Goal: Register for event/course

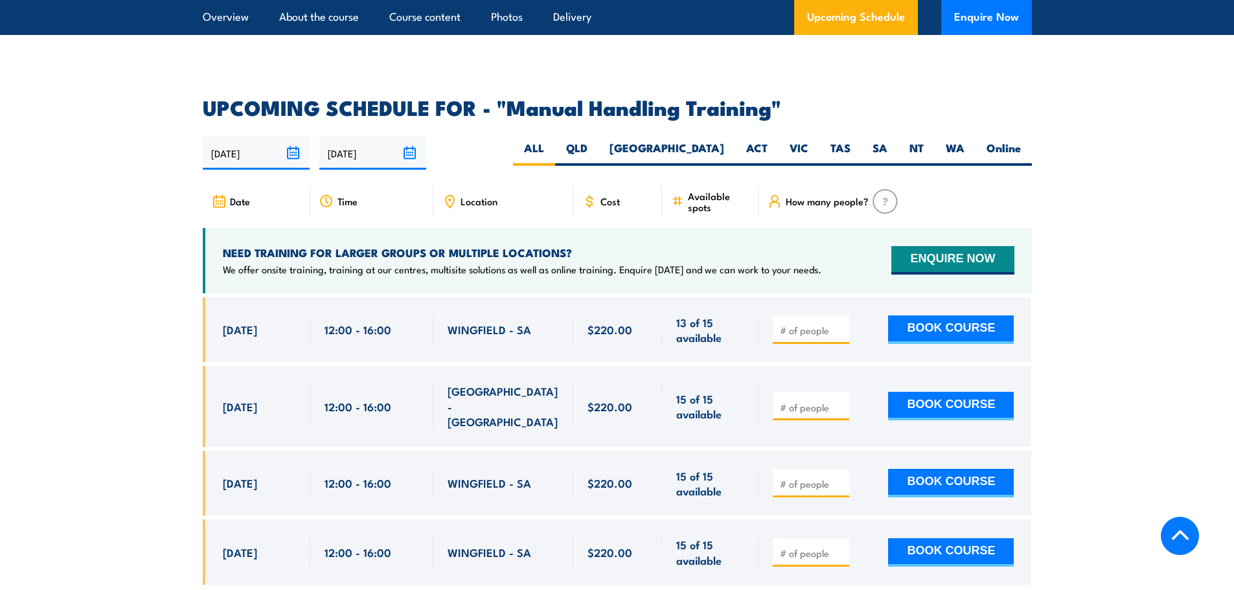
scroll to position [1878, 0]
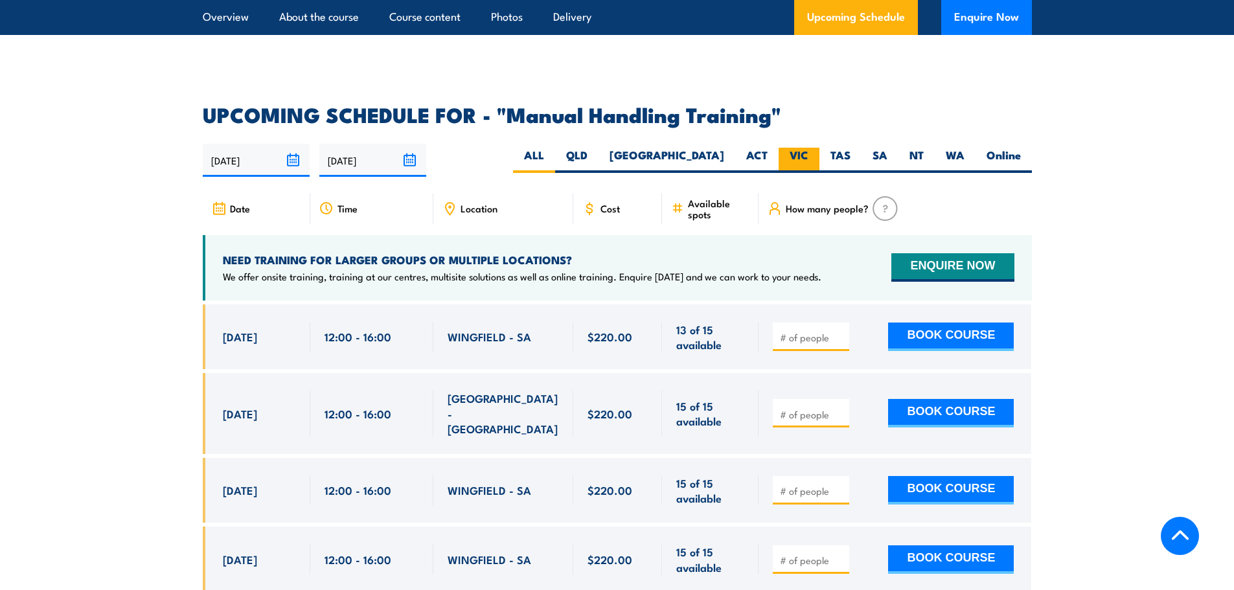
click at [794, 150] on label "VIC" at bounding box center [798, 160] width 41 height 25
click at [808, 150] on input "VIC" at bounding box center [812, 152] width 8 height 8
radio input "true"
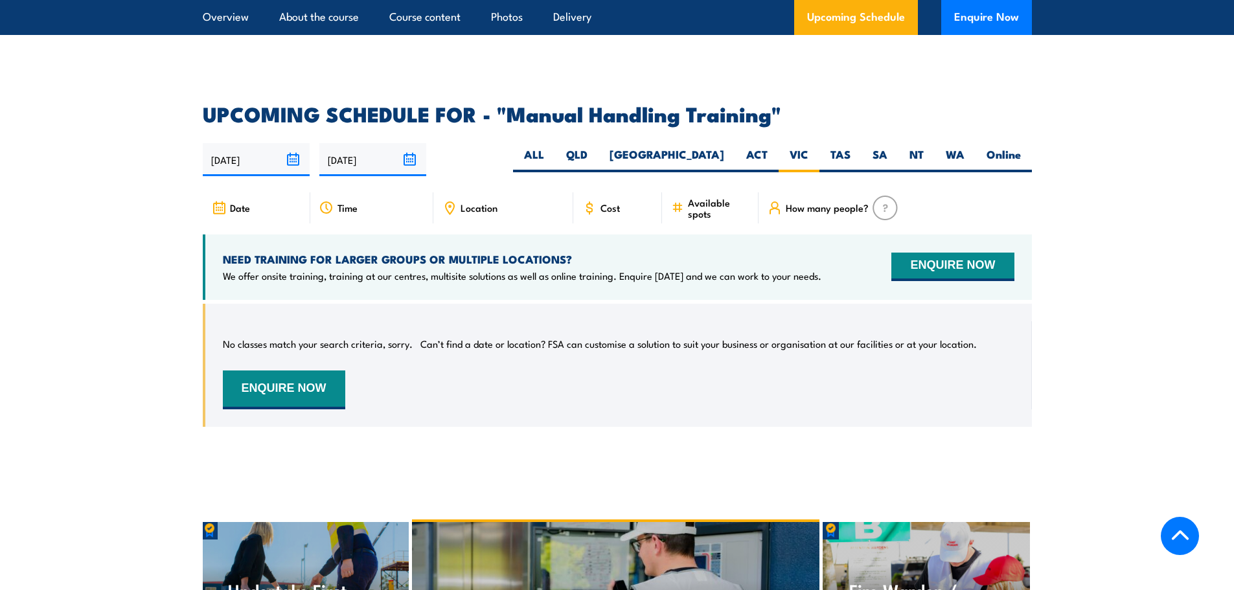
scroll to position [1847, 0]
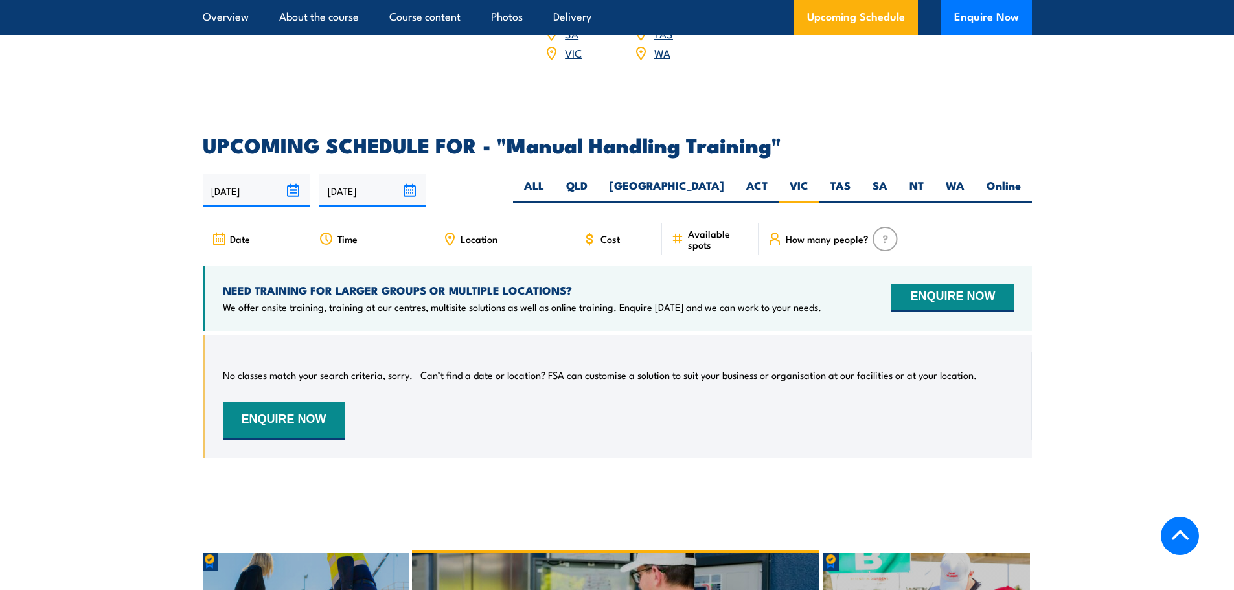
click at [878, 234] on img at bounding box center [884, 239] width 25 height 25
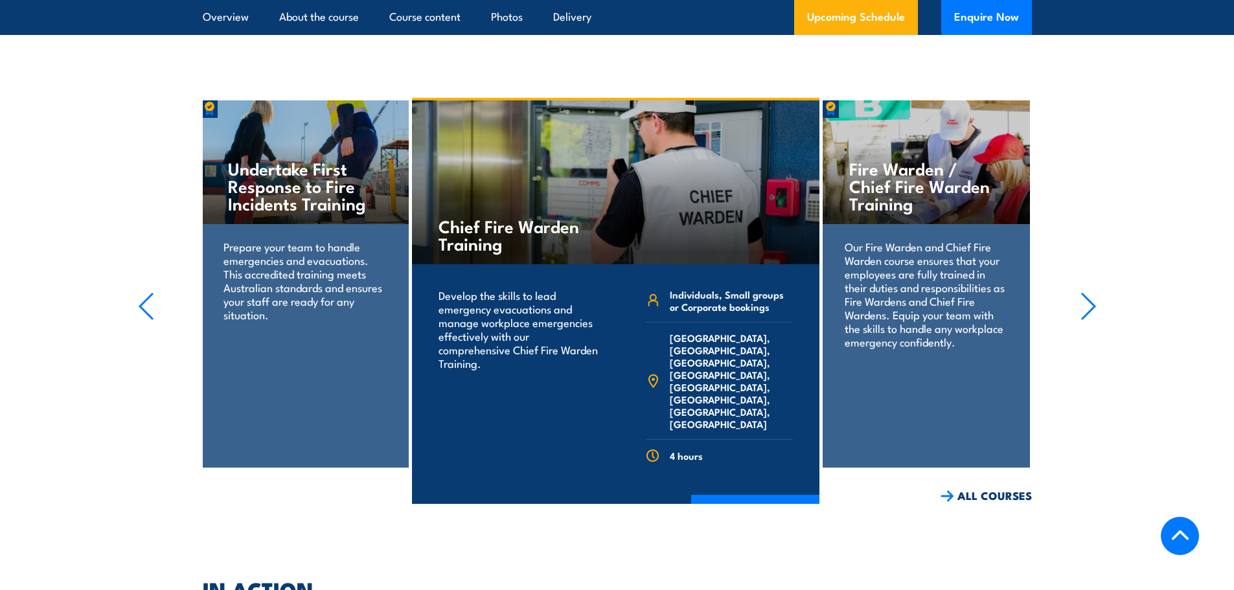
scroll to position [2301, 0]
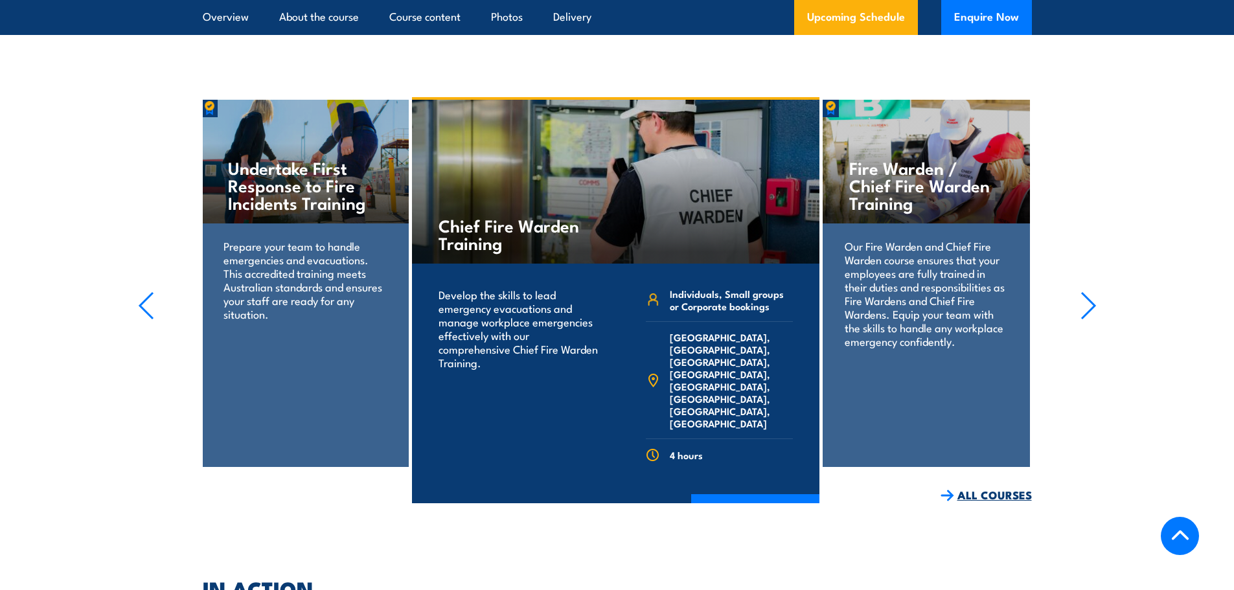
click at [1008, 488] on link "ALL COURSES" at bounding box center [985, 495] width 91 height 15
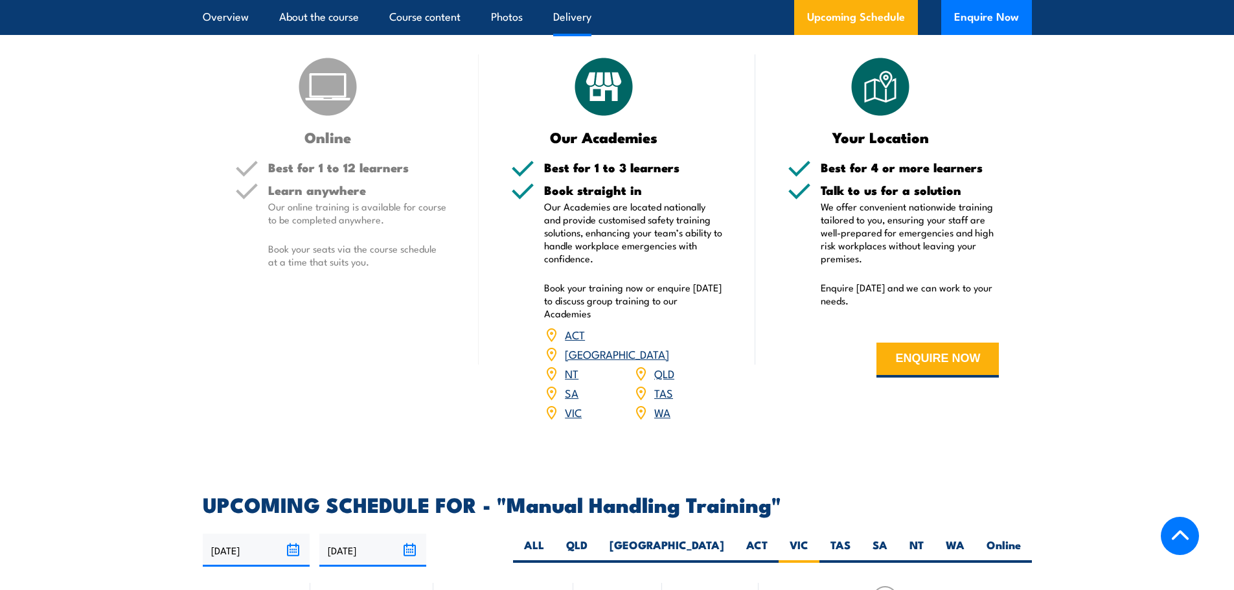
scroll to position [1489, 0]
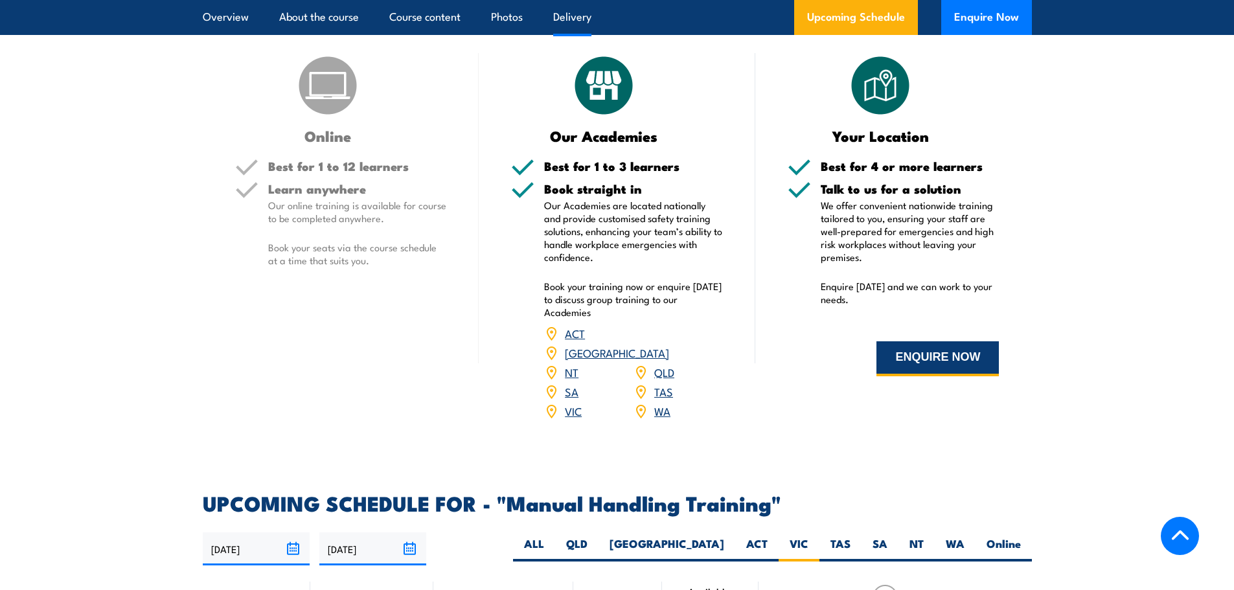
click at [936, 376] on button "ENQUIRE NOW" at bounding box center [937, 358] width 122 height 35
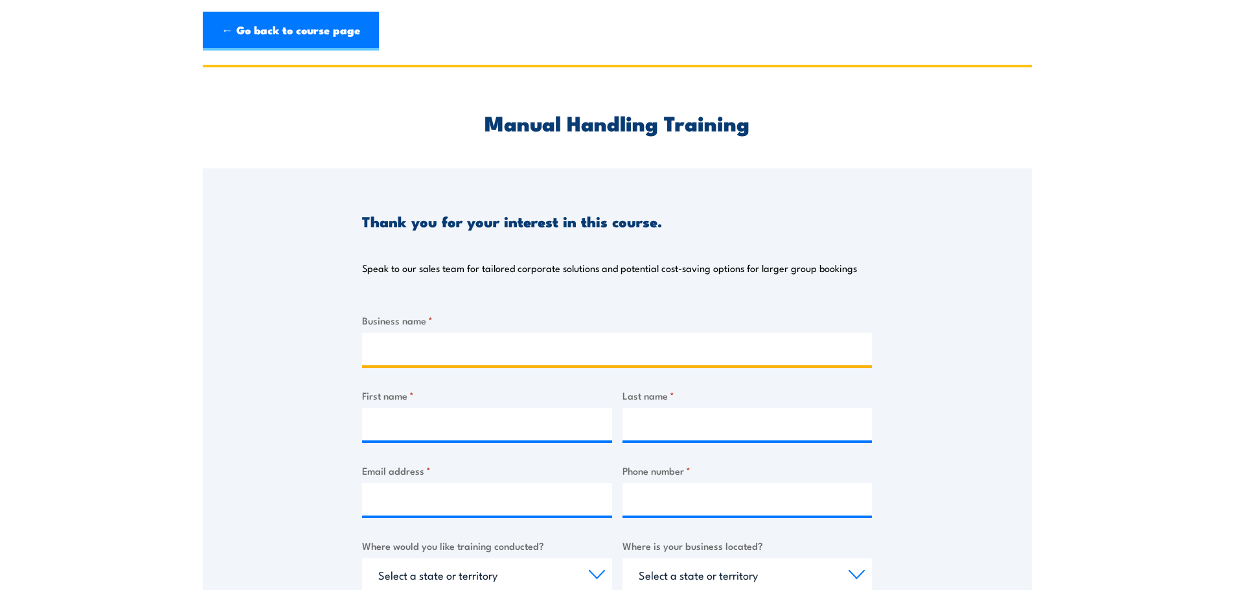
click at [488, 360] on input "Business name *" at bounding box center [617, 349] width 510 height 32
type input "Willach Australia"
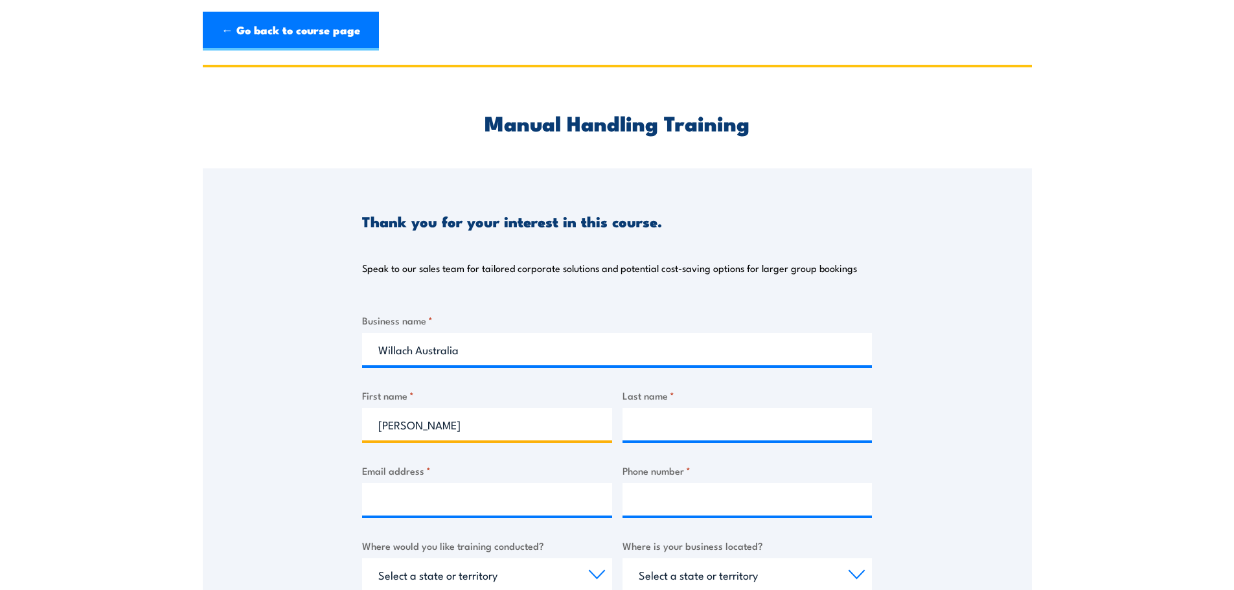
type input "[PERSON_NAME]"
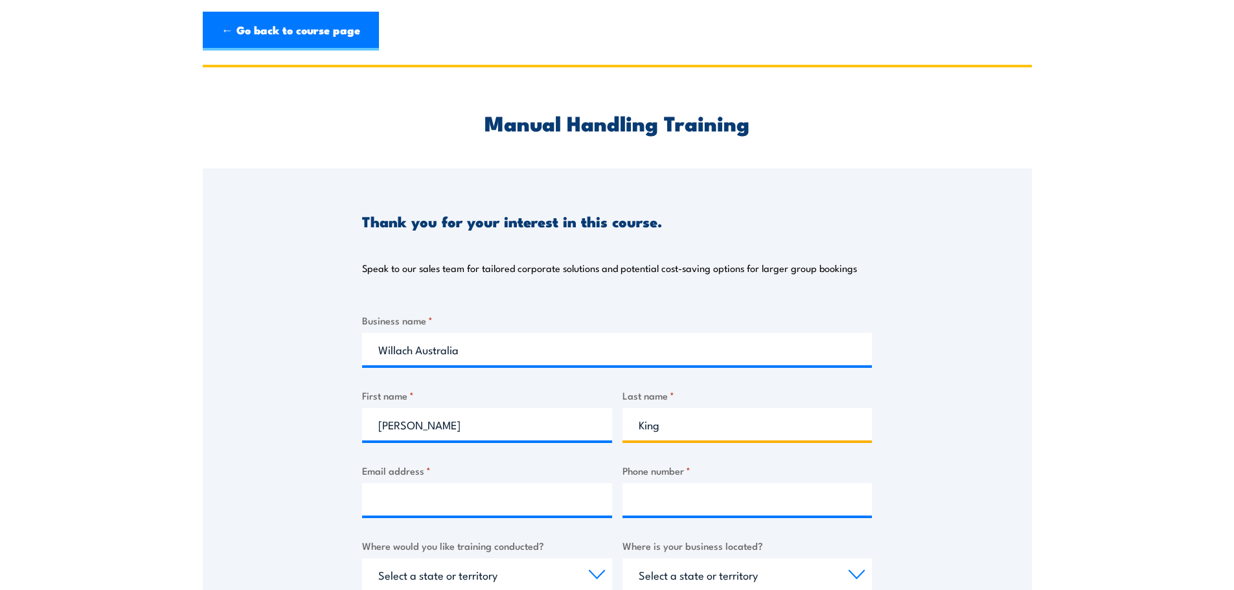
type input "King"
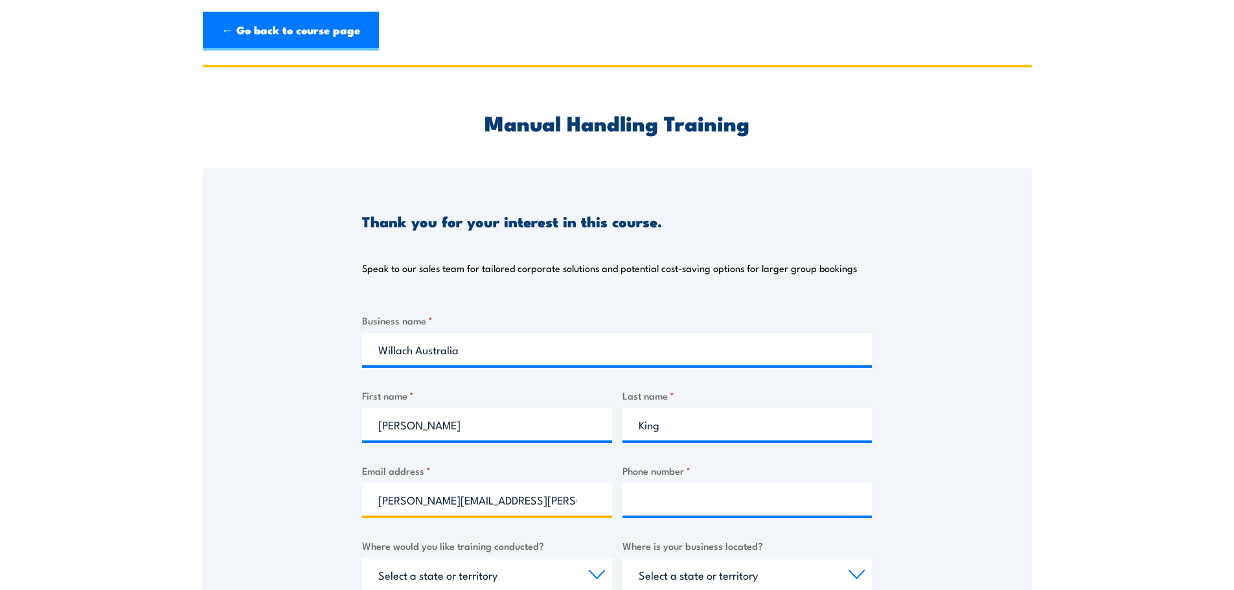
type input "[PERSON_NAME][EMAIL_ADDRESS][PERSON_NAME][DOMAIN_NAME]"
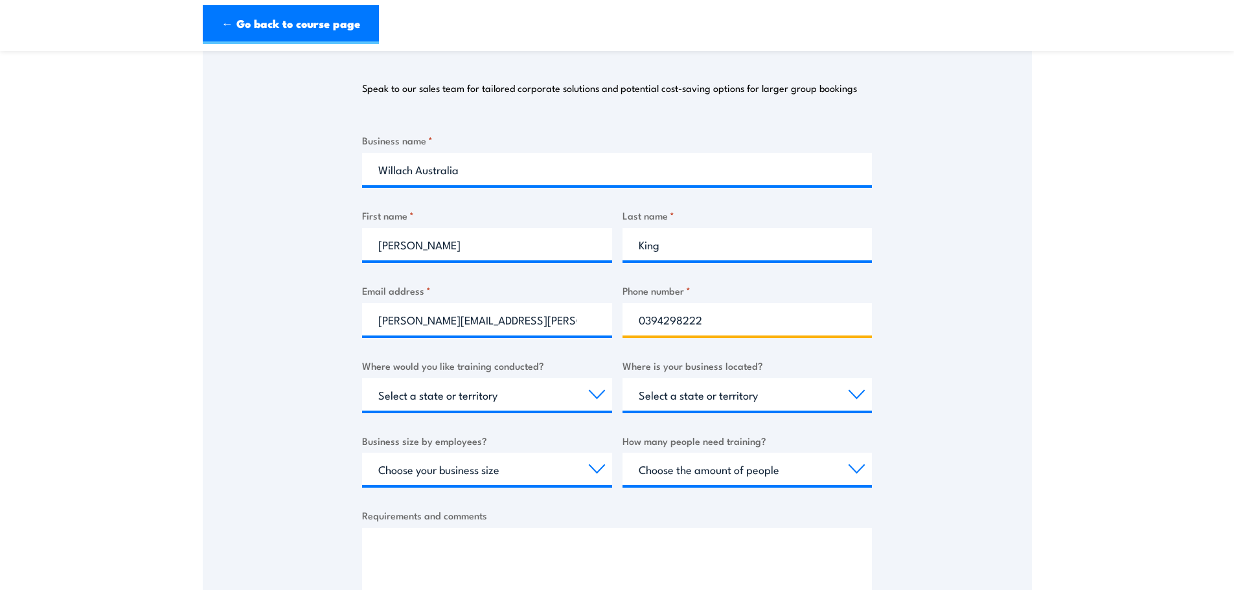
scroll to position [194, 0]
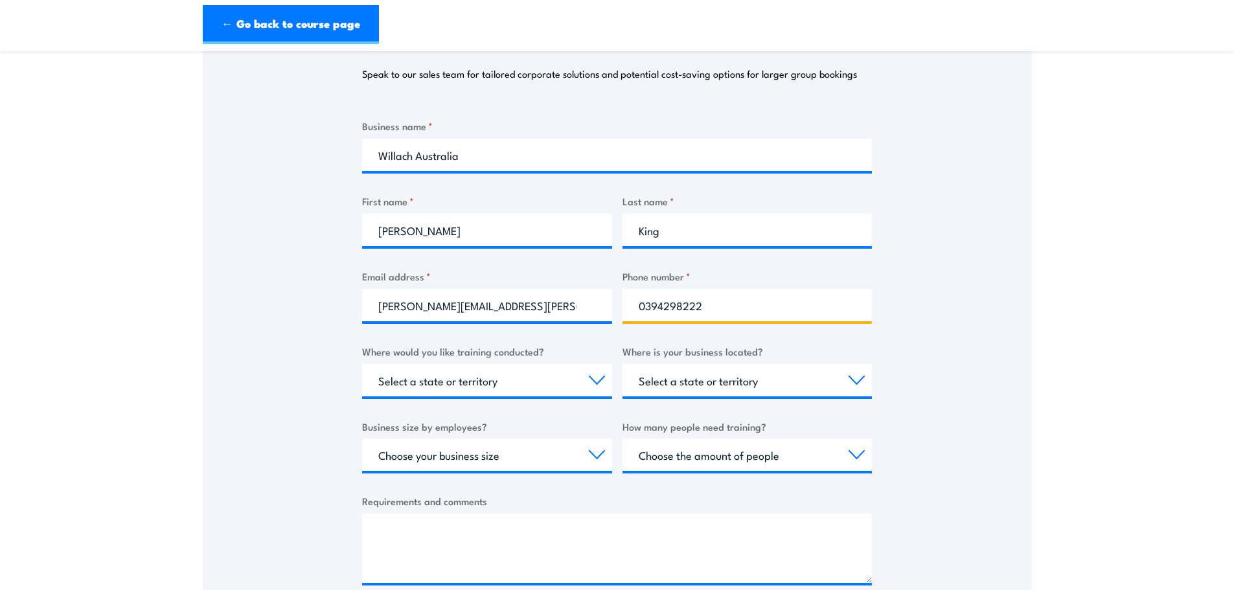
type input "0394298222"
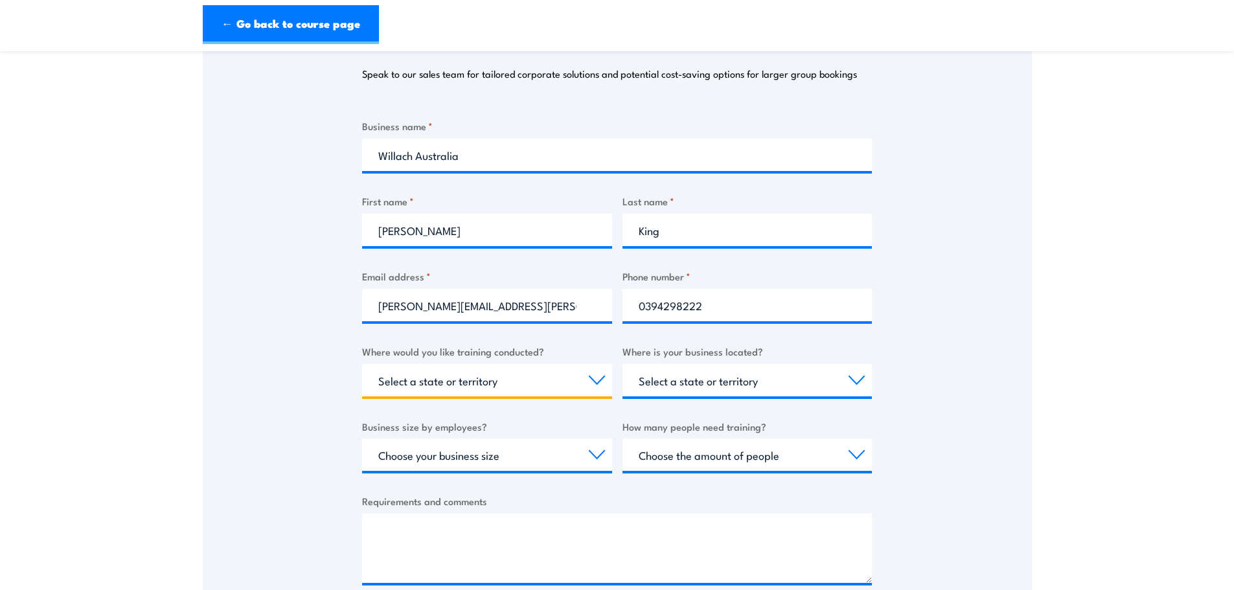
click at [409, 385] on select "Select a state or territory Nationally - multiple locations QLD NSW VIC SA ACT …" at bounding box center [487, 380] width 250 height 32
select select "VIC"
click at [362, 364] on select "Select a state or territory Nationally - multiple locations QLD NSW VIC SA ACT …" at bounding box center [487, 380] width 250 height 32
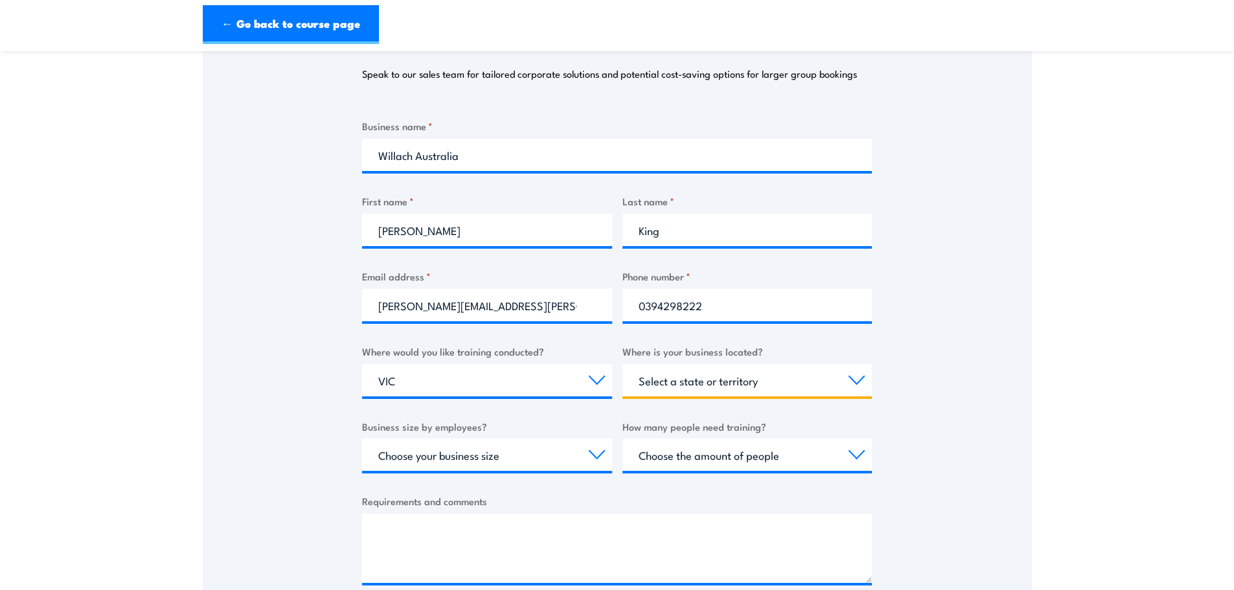
click at [697, 374] on select "Select a state or territory QLD NSW VIC SA ACT WA TAS NT" at bounding box center [747, 380] width 250 height 32
select select "VIC"
click at [622, 364] on select "Select a state or territory QLD NSW VIC SA ACT WA TAS NT" at bounding box center [747, 380] width 250 height 32
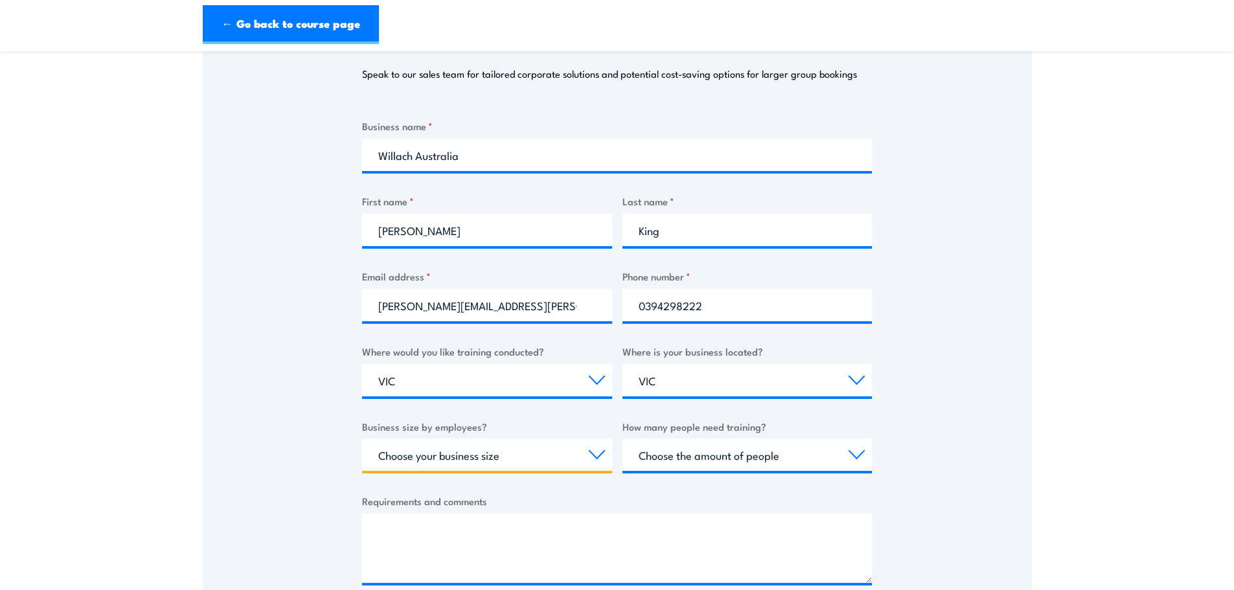
click at [502, 459] on select "Choose your business size 1 to 19 20 to 199 200+" at bounding box center [487, 454] width 250 height 32
select select "1 to 19"
click at [362, 438] on select "Choose your business size 1 to 19 20 to 199 200+" at bounding box center [487, 454] width 250 height 32
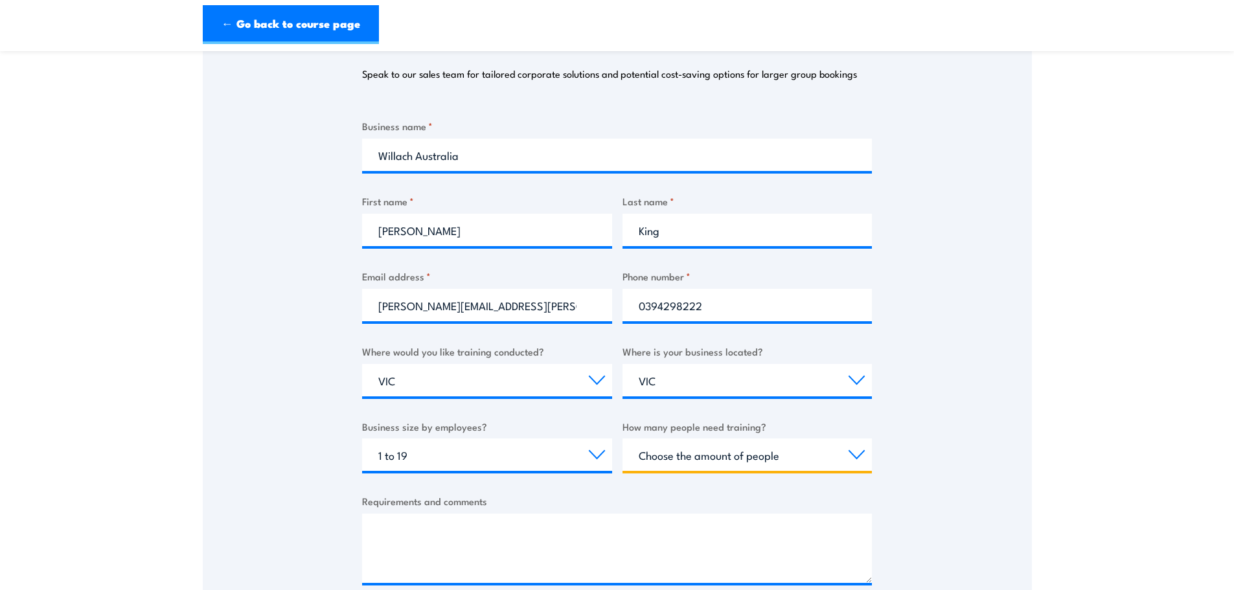
click at [710, 456] on select "Choose the amount of people 1 to 4 5 to 19 20+" at bounding box center [747, 454] width 250 height 32
select select "5 to 19"
click at [622, 438] on select "Choose the amount of people 1 to 4 5 to 19 20+" at bounding box center [747, 454] width 250 height 32
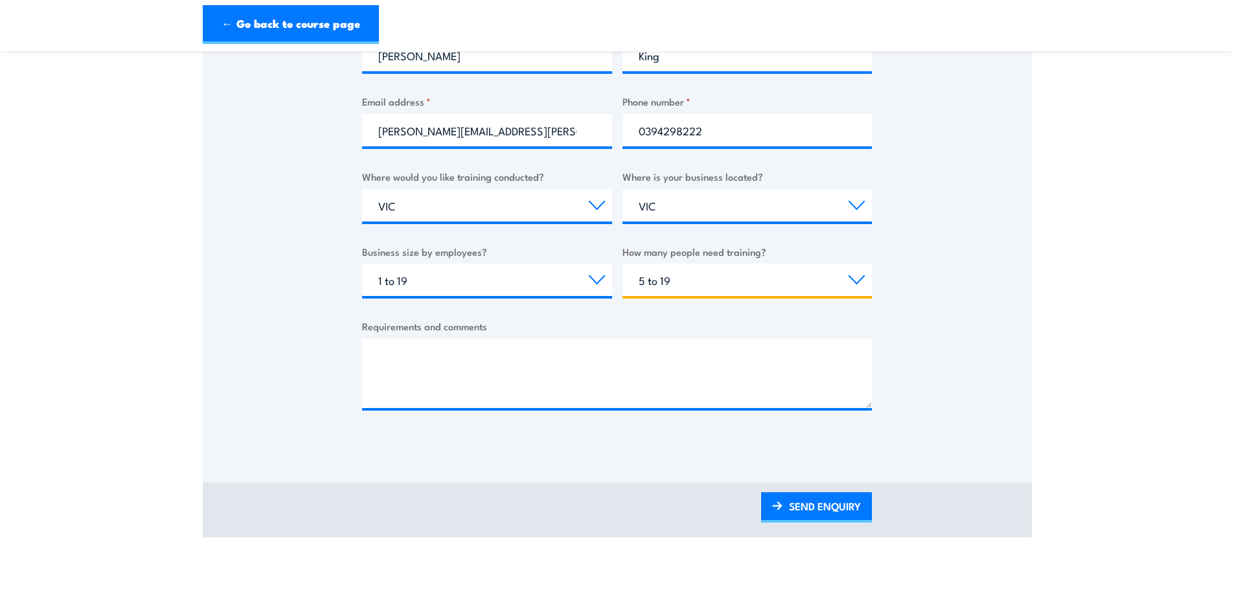
scroll to position [389, 0]
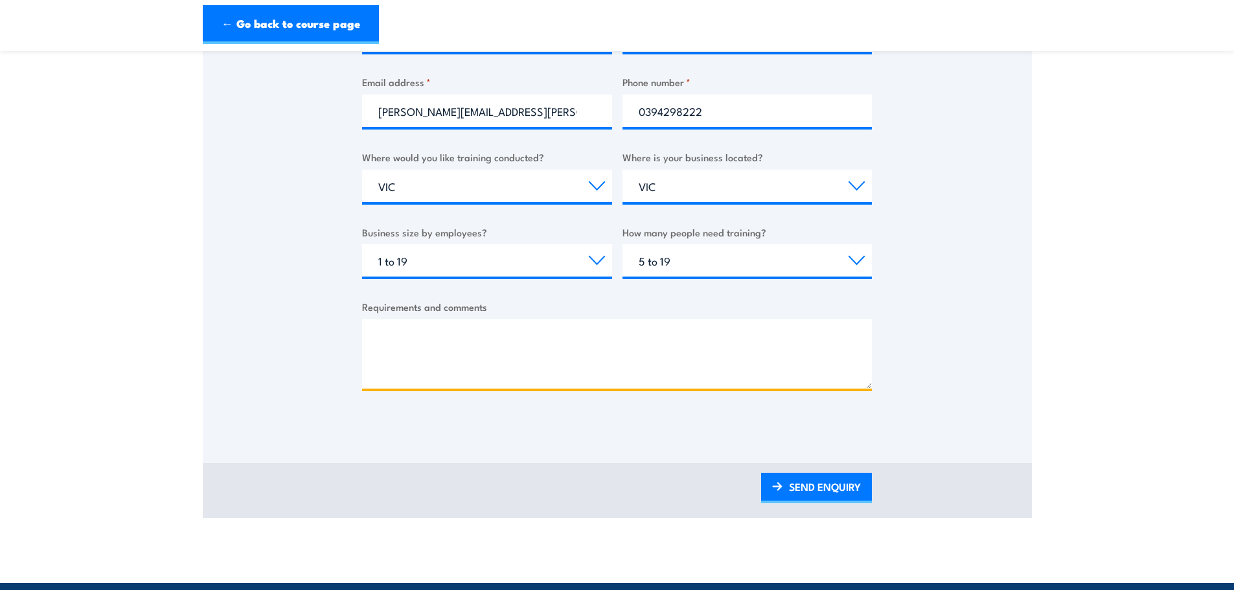
click at [405, 375] on textarea "Requirements and comments" at bounding box center [617, 353] width 510 height 69
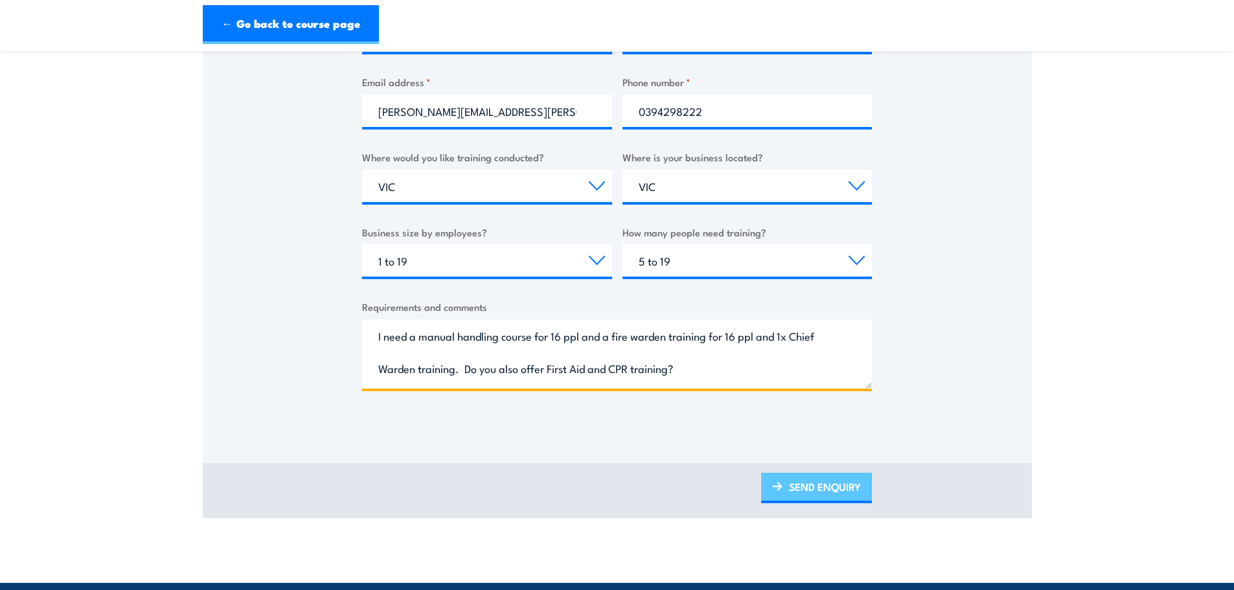
type textarea "I need a manual handling course for 16 ppl and a fire warden training for 16 pp…"
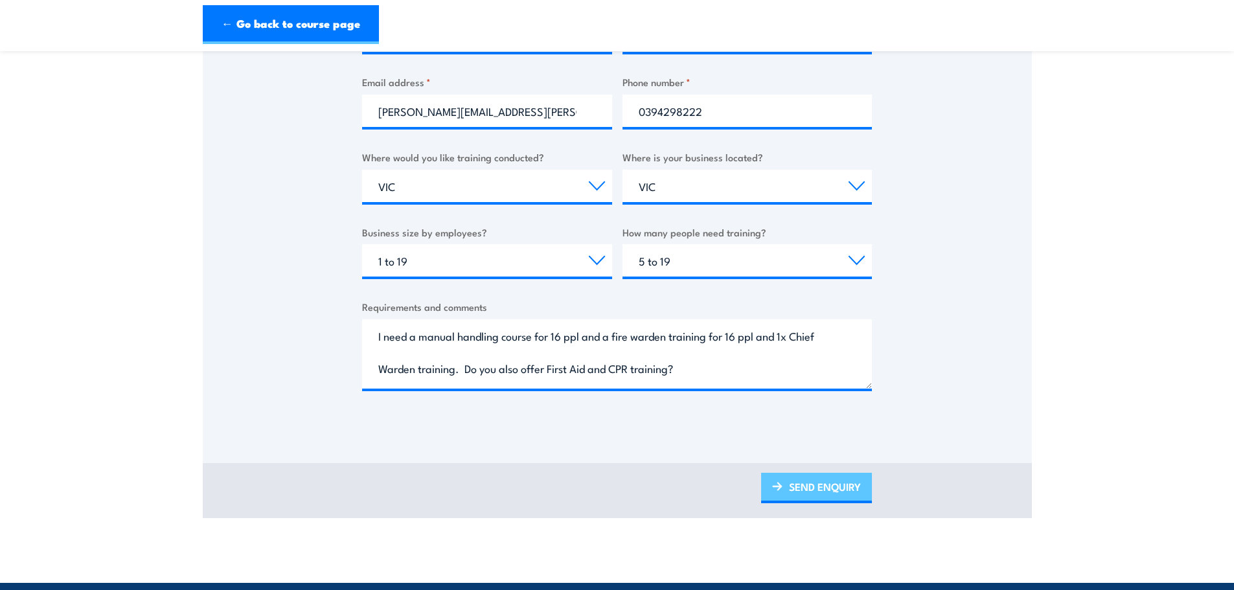
click at [795, 482] on link "SEND ENQUIRY" at bounding box center [816, 488] width 111 height 30
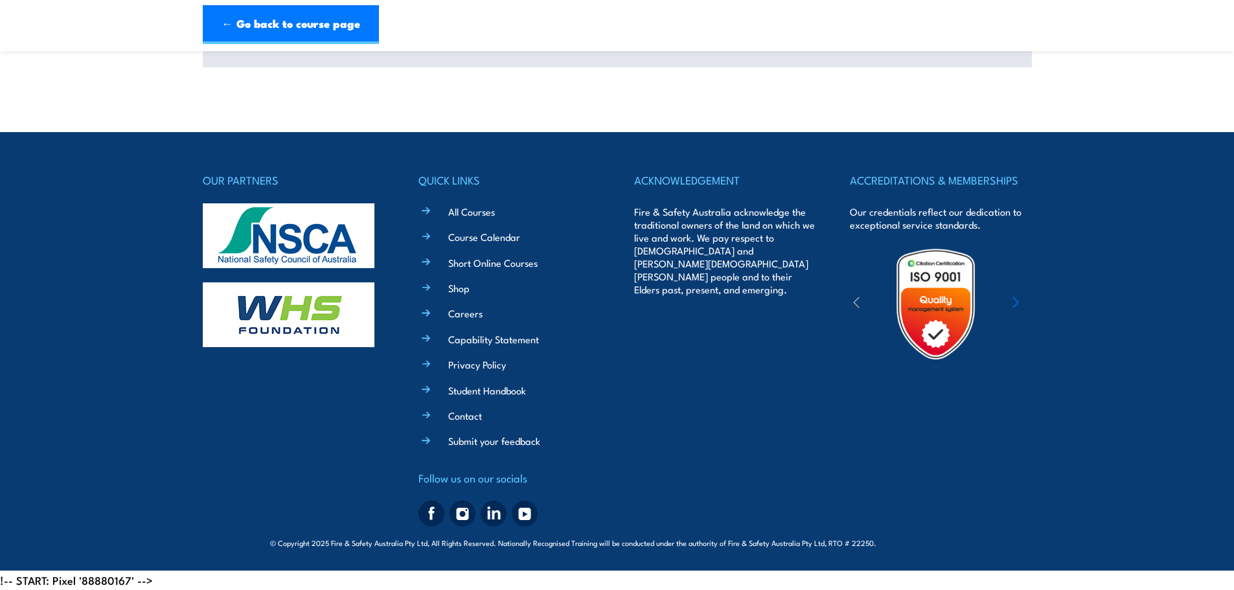
scroll to position [0, 0]
click at [486, 211] on link "All Courses" at bounding box center [471, 212] width 47 height 14
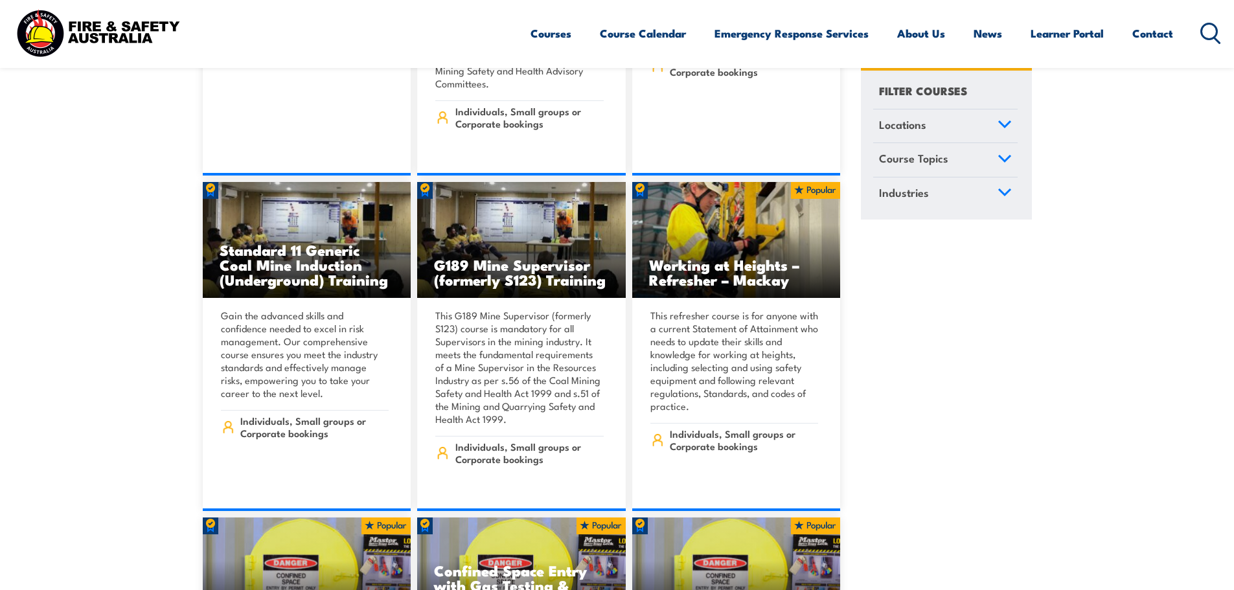
scroll to position [1684, 0]
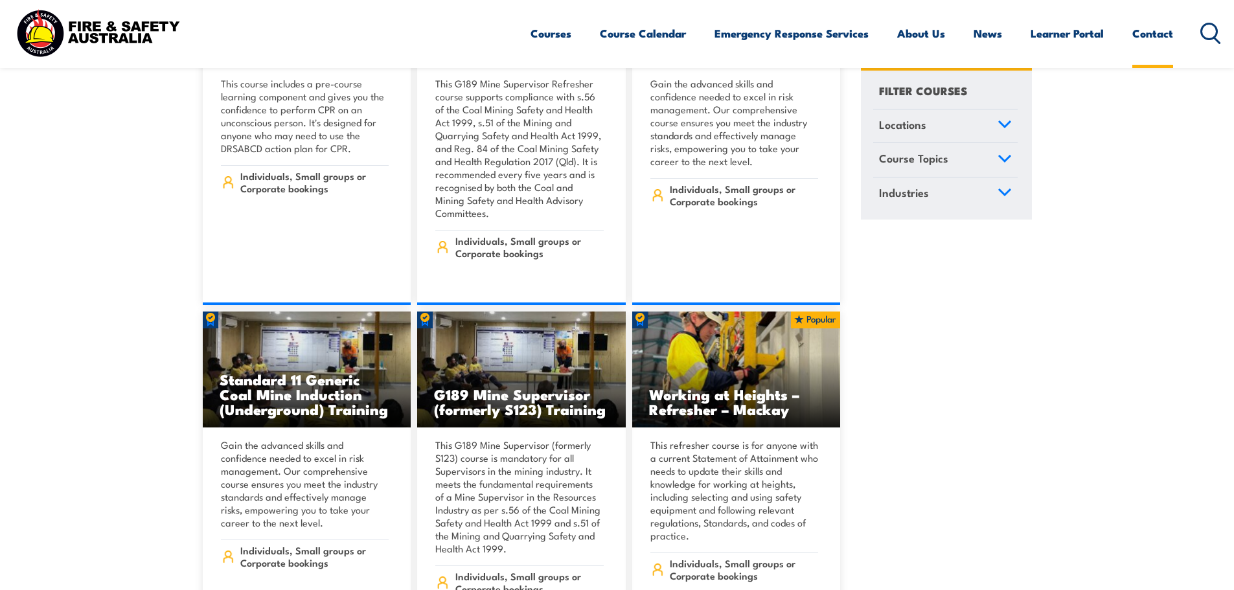
click at [1152, 33] on link "Contact" at bounding box center [1152, 33] width 41 height 34
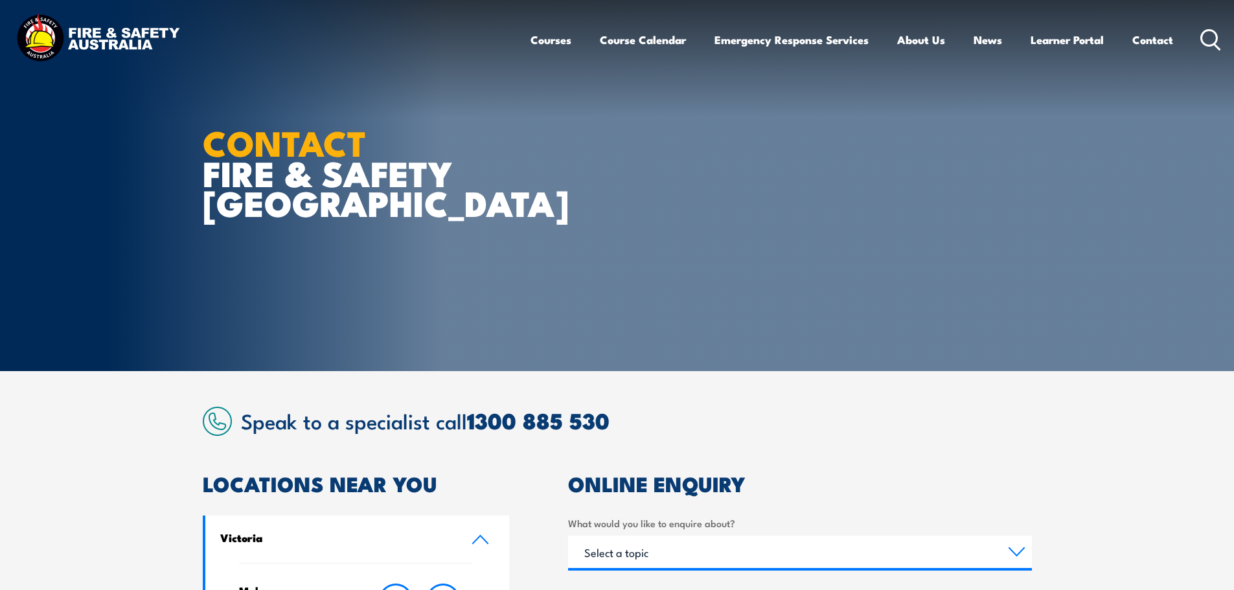
click at [739, 256] on article "CONTACT FIRE & SAFETY [GEOGRAPHIC_DATA]" at bounding box center [617, 185] width 829 height 371
drag, startPoint x: 615, startPoint y: 109, endPoint x: 561, endPoint y: 91, distance: 56.5
click at [615, 109] on article "CONTACT FIRE & SAFETY [GEOGRAPHIC_DATA]" at bounding box center [617, 185] width 829 height 371
drag, startPoint x: 96, startPoint y: 140, endPoint x: 160, endPoint y: 20, distance: 135.9
click at [96, 139] on section "CONTACT FIRE & SAFETY [GEOGRAPHIC_DATA]" at bounding box center [617, 185] width 1234 height 371
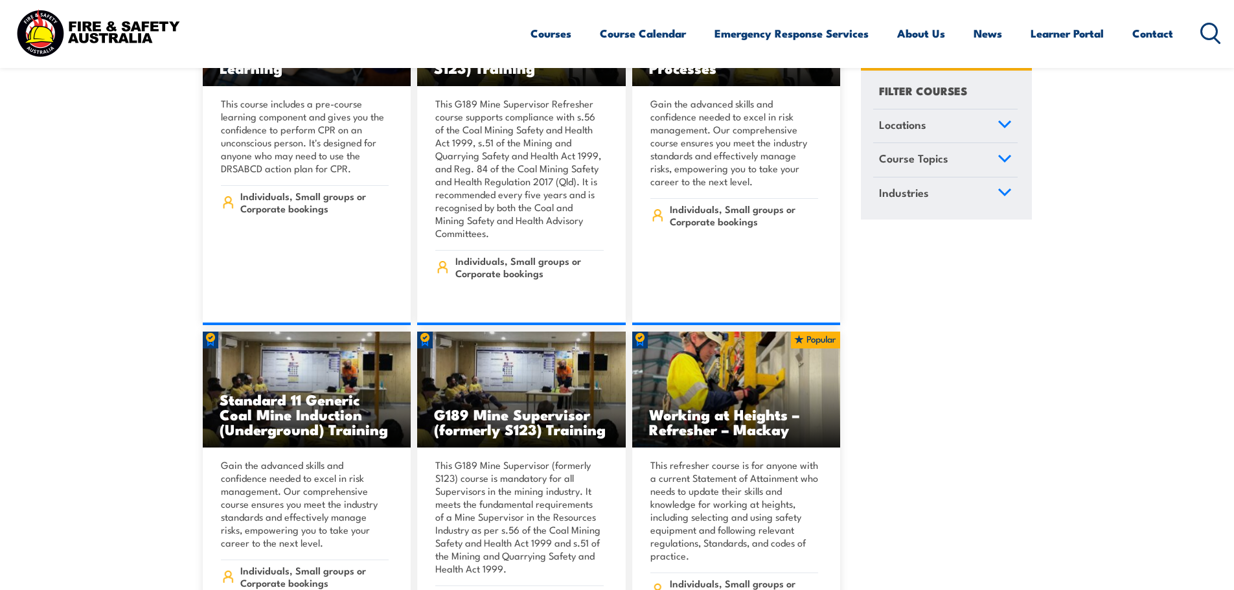
scroll to position [1684, 0]
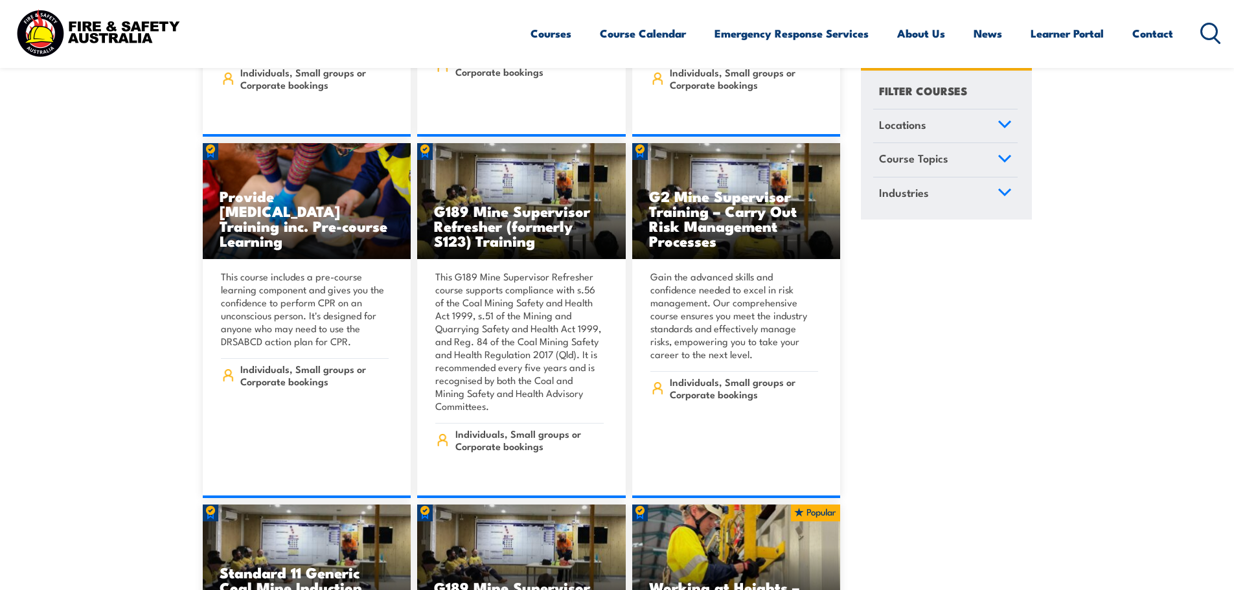
scroll to position [1489, 0]
